Goal: Navigation & Orientation: Find specific page/section

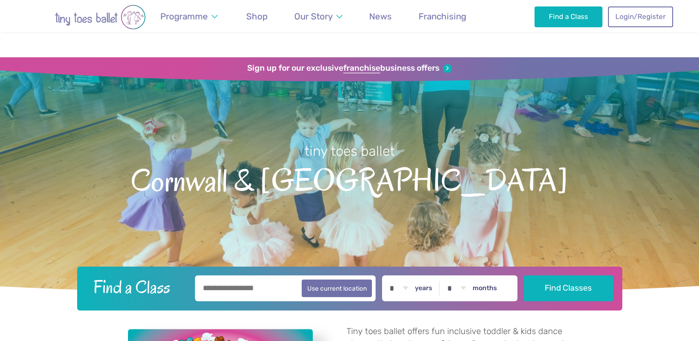
scroll to position [2015, 0]
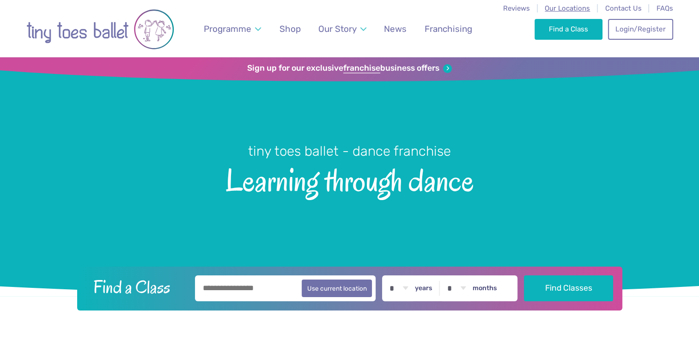
click at [573, 12] on span "Our Locations" at bounding box center [566, 8] width 45 height 8
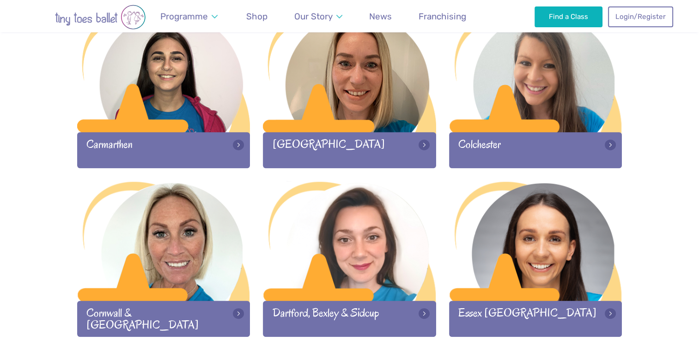
scroll to position [537, 0]
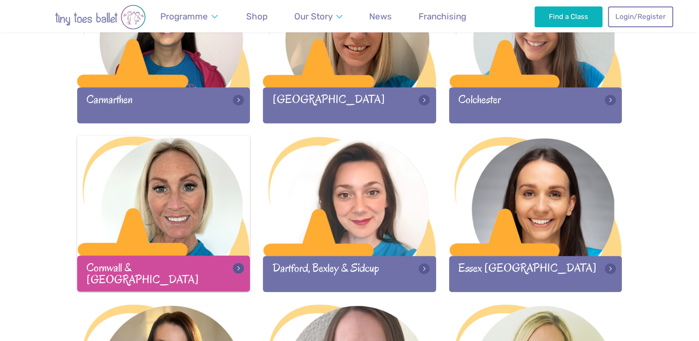
click at [197, 217] on div at bounding box center [163, 196] width 173 height 122
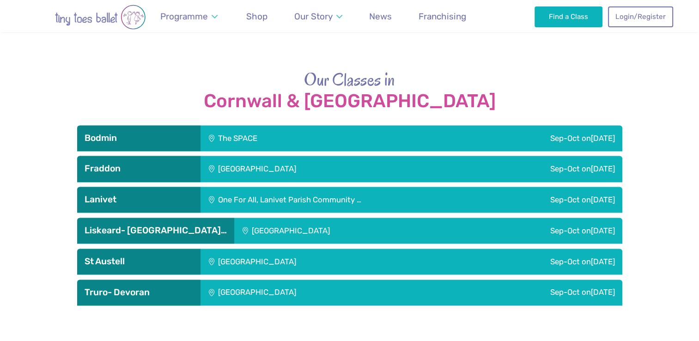
scroll to position [1241, 0]
